Goal: Navigation & Orientation: Find specific page/section

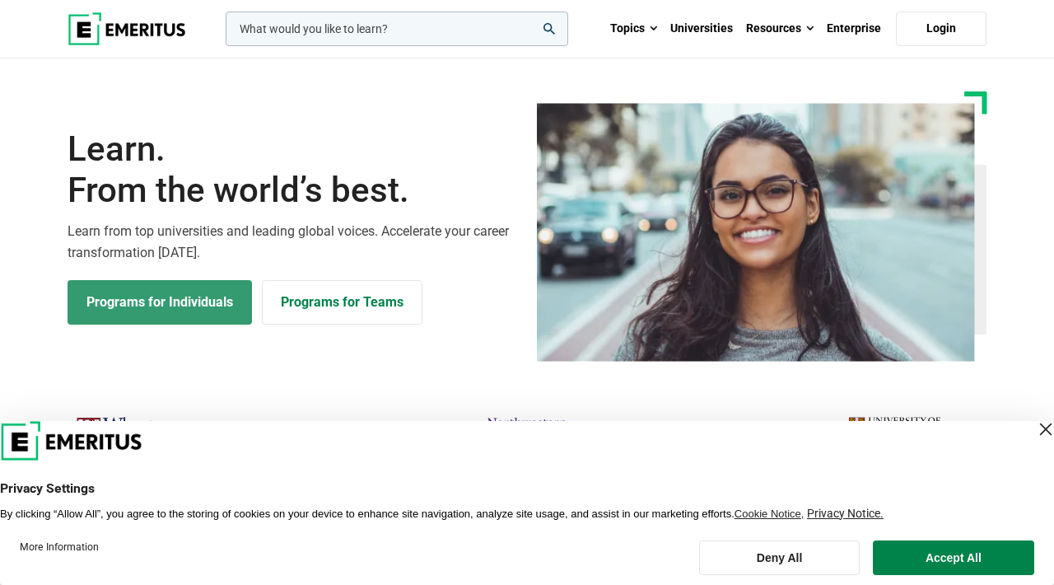
click at [189, 292] on link "Programs for Individuals" at bounding box center [160, 302] width 185 height 44
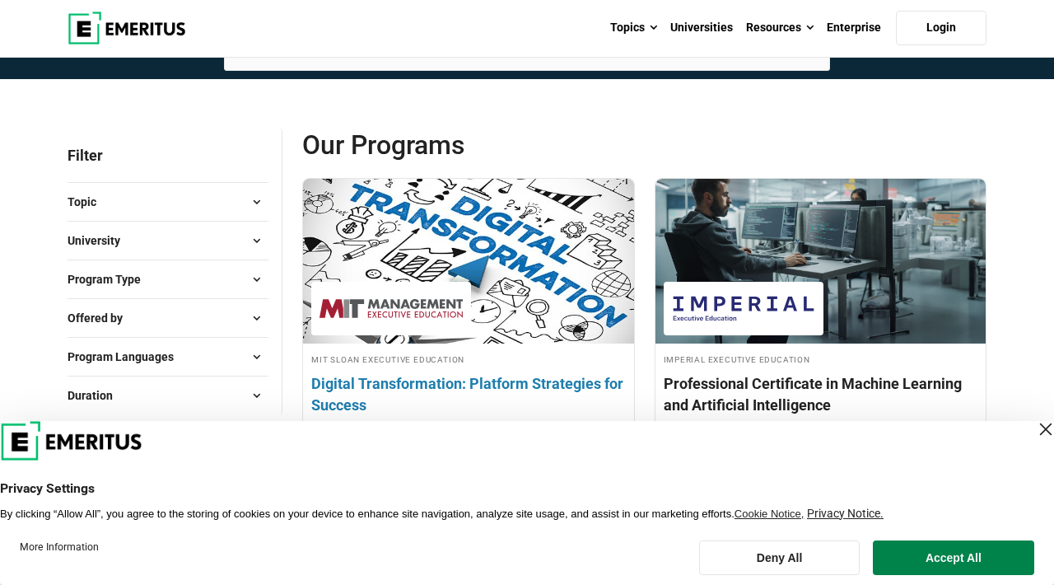
scroll to position [154, 0]
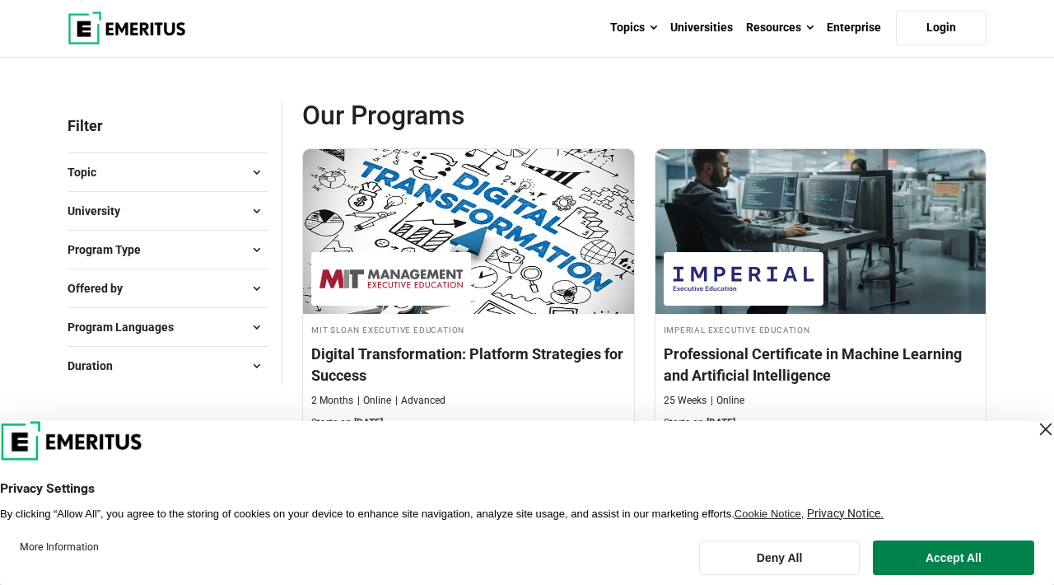
click at [1035, 433] on div "Close Layer" at bounding box center [1046, 429] width 23 height 23
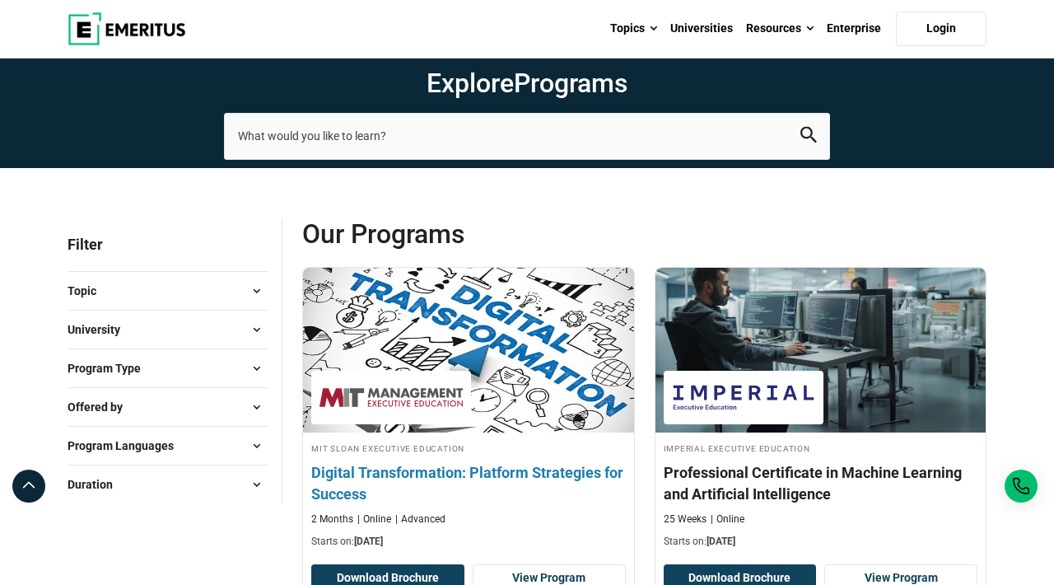
scroll to position [0, 0]
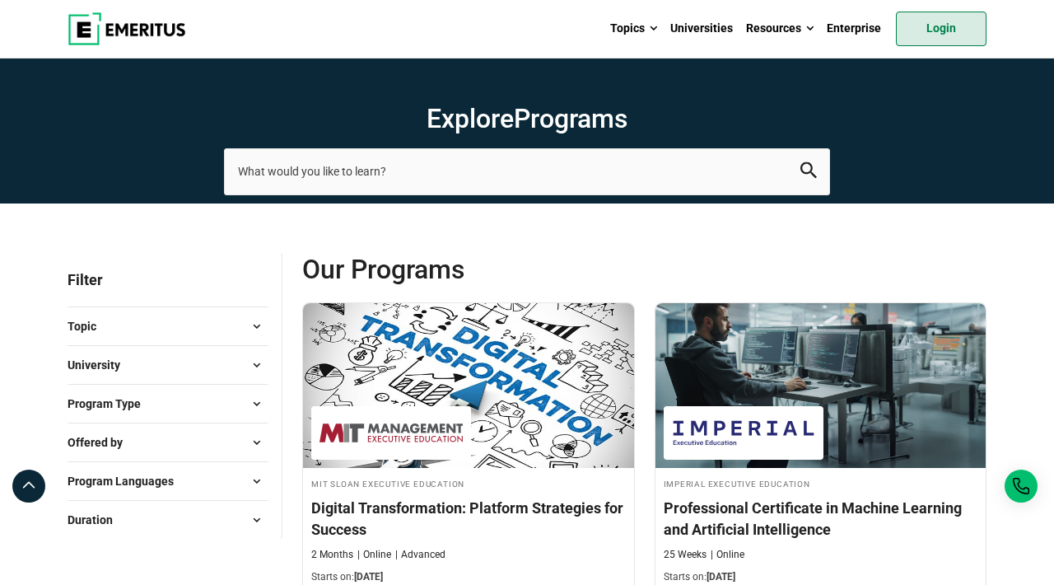
click at [951, 34] on link "Login" at bounding box center [941, 29] width 91 height 35
